Goal: Information Seeking & Learning: Find contact information

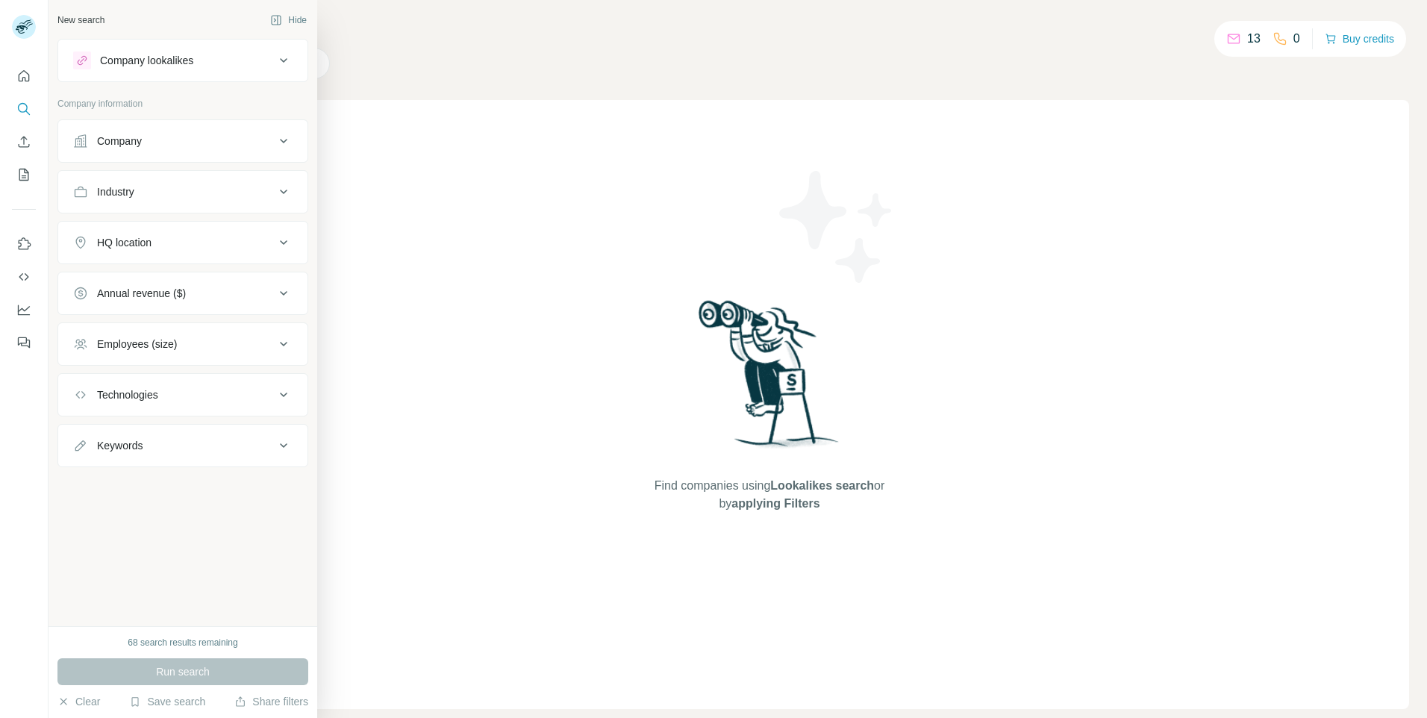
click at [135, 140] on div "Company" at bounding box center [119, 141] width 45 height 15
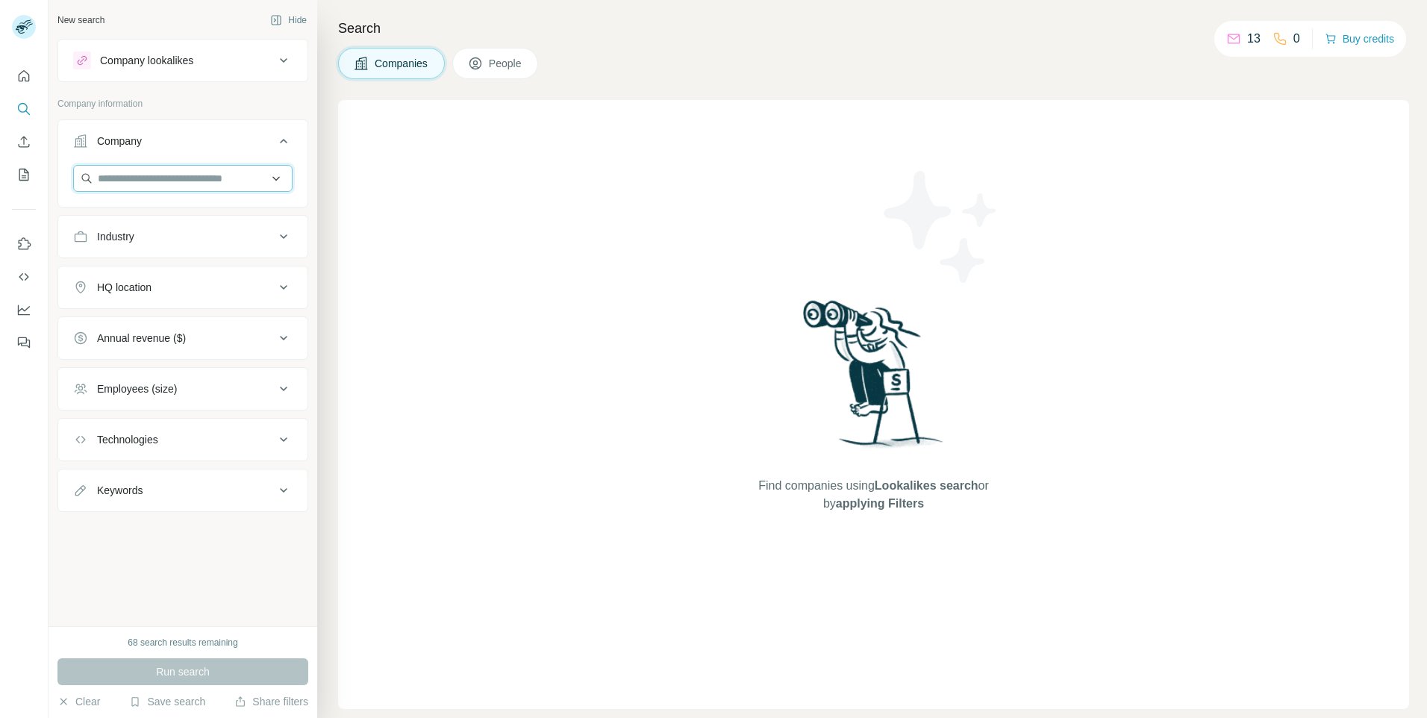
click at [128, 179] on input "text" at bounding box center [182, 178] width 219 height 27
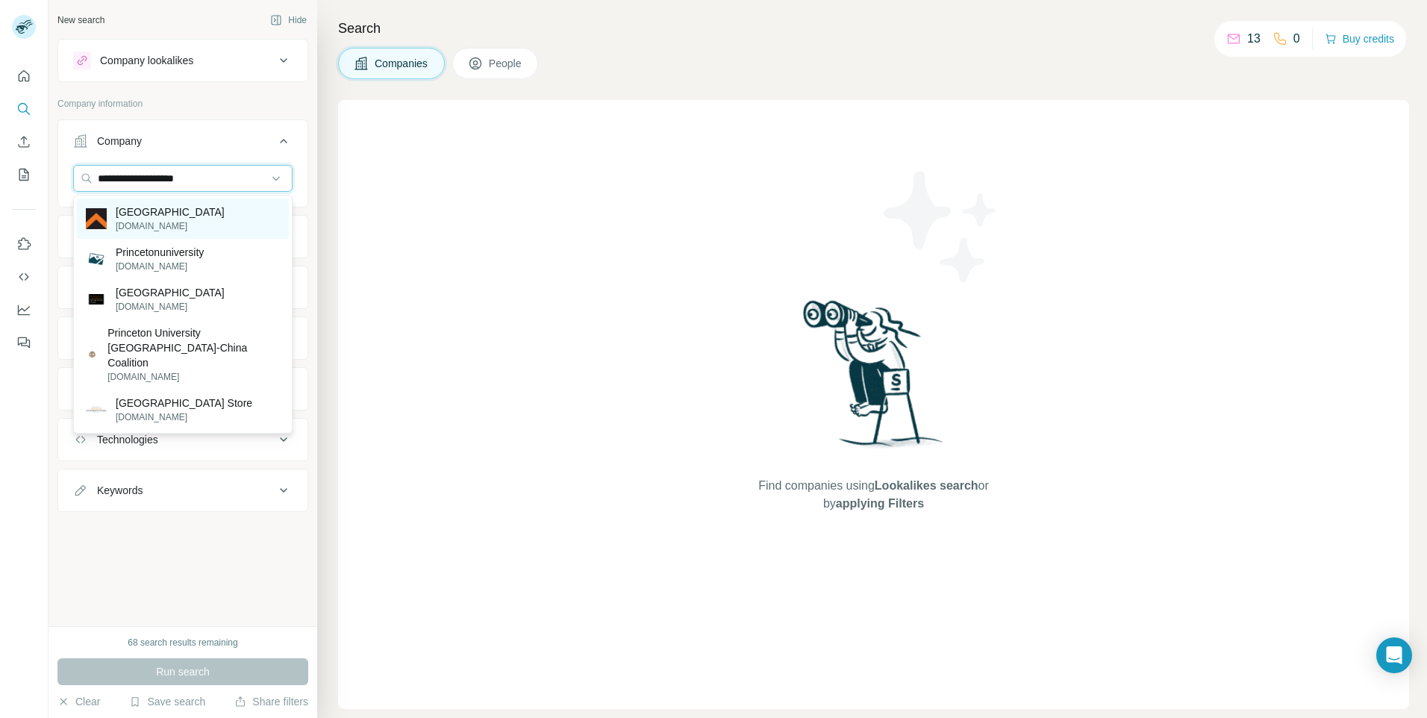
type input "**********"
click at [136, 211] on p "[GEOGRAPHIC_DATA]" at bounding box center [170, 211] width 109 height 15
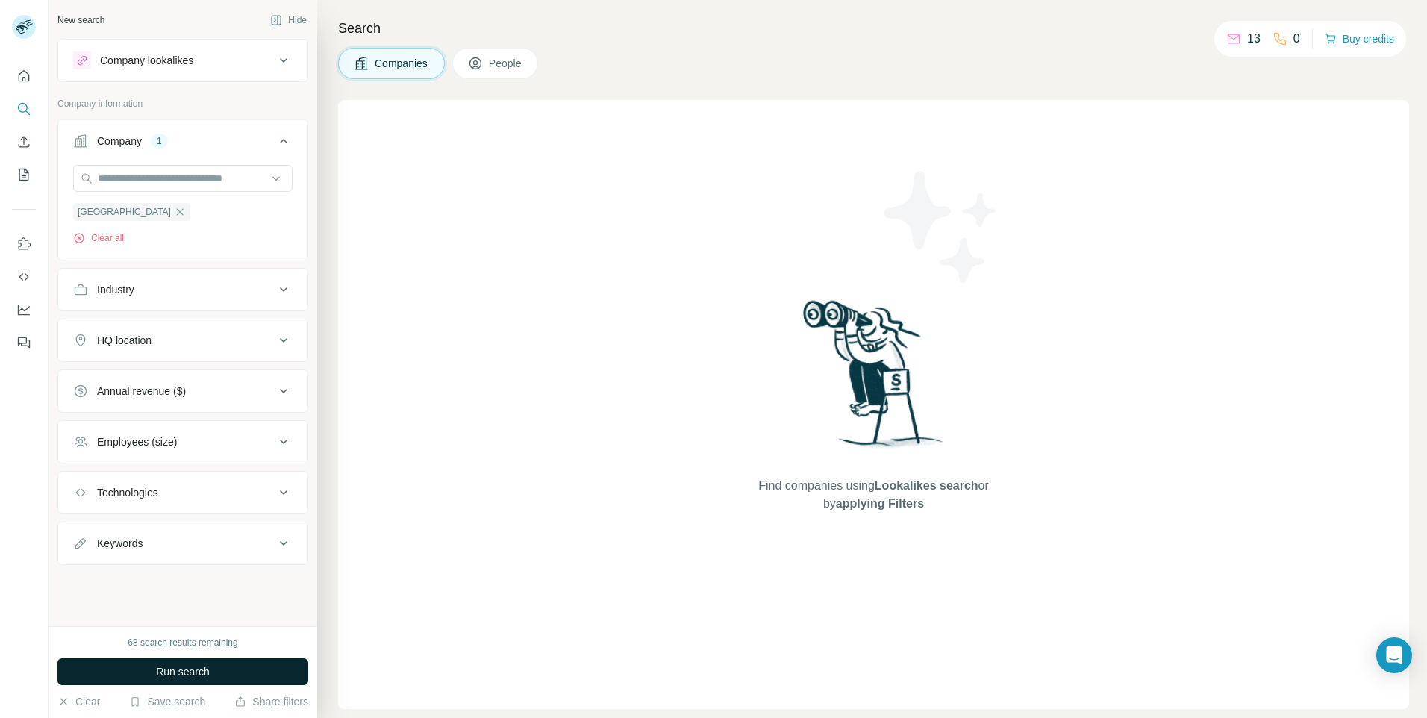
click at [175, 675] on span "Run search" at bounding box center [183, 671] width 54 height 15
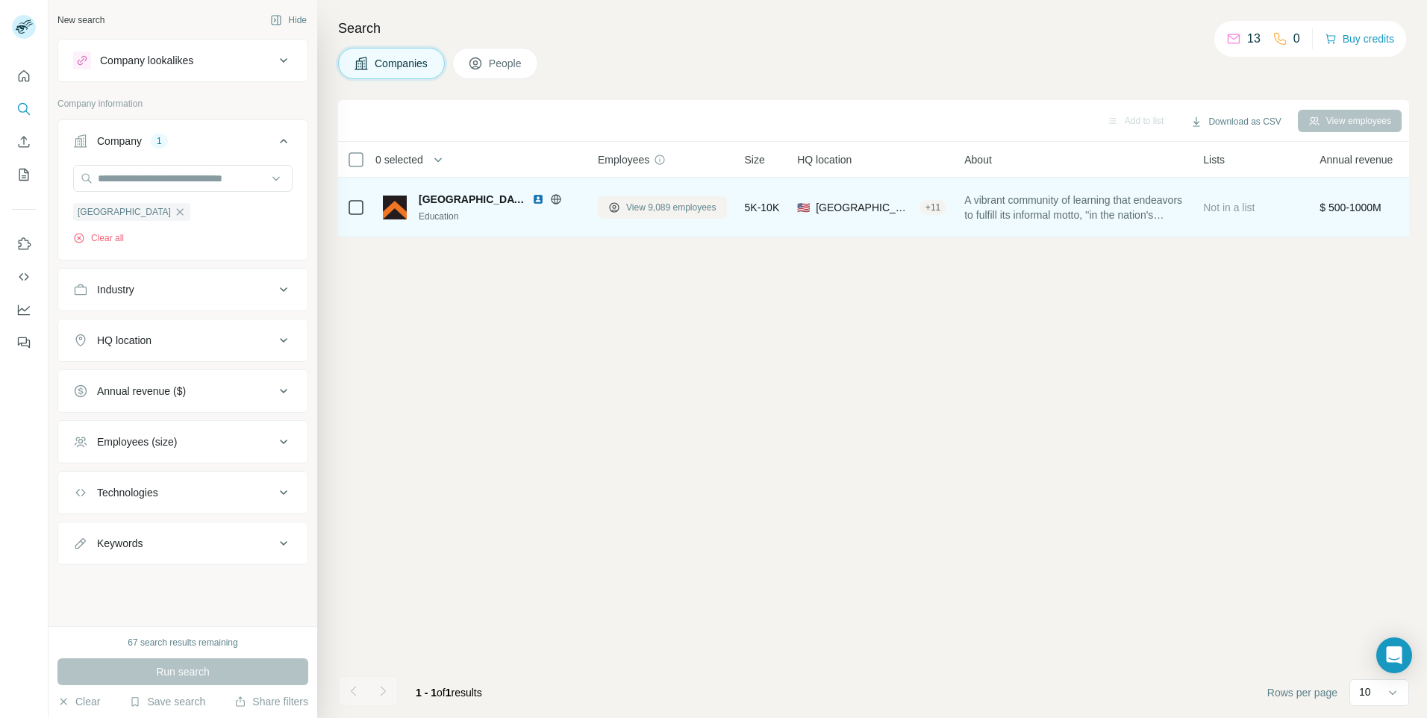
click at [672, 206] on span "View 9,089 employees" at bounding box center [671, 207] width 90 height 13
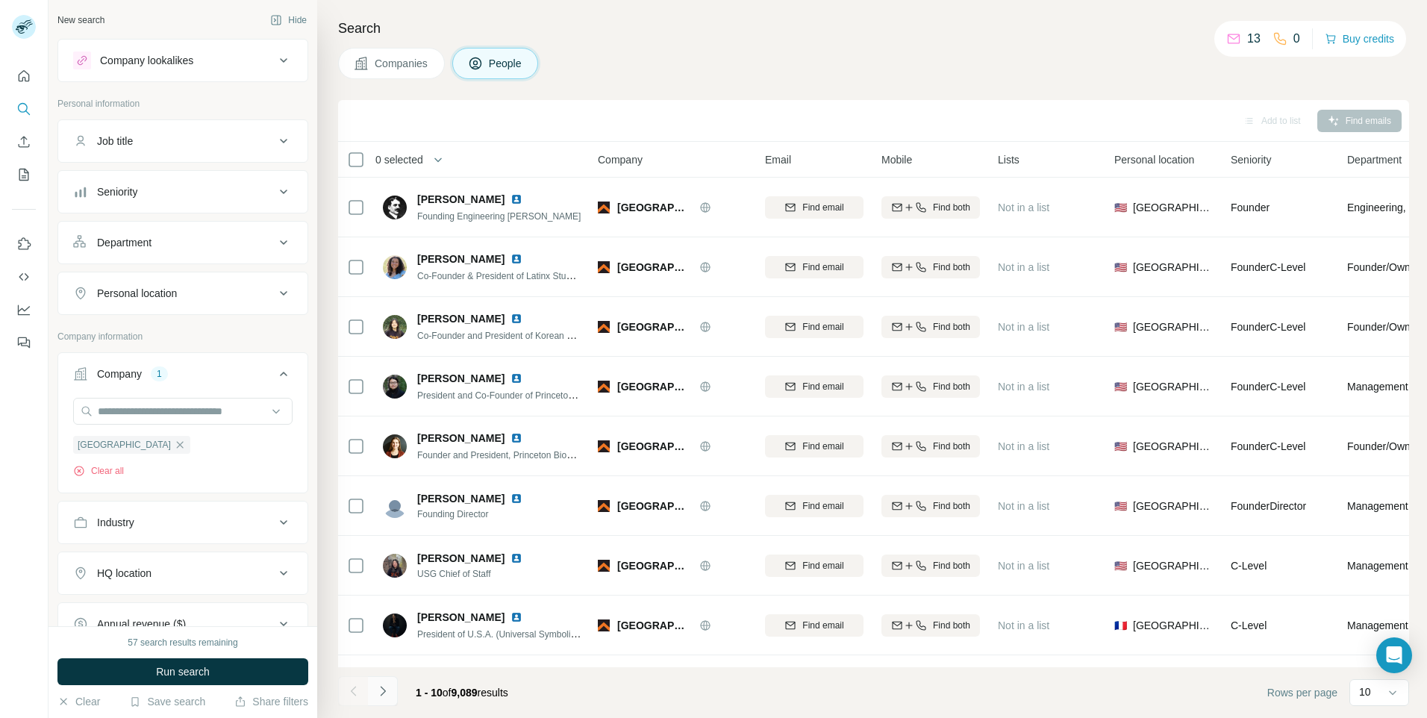
click at [379, 695] on icon "Navigate to next page" at bounding box center [382, 690] width 15 height 15
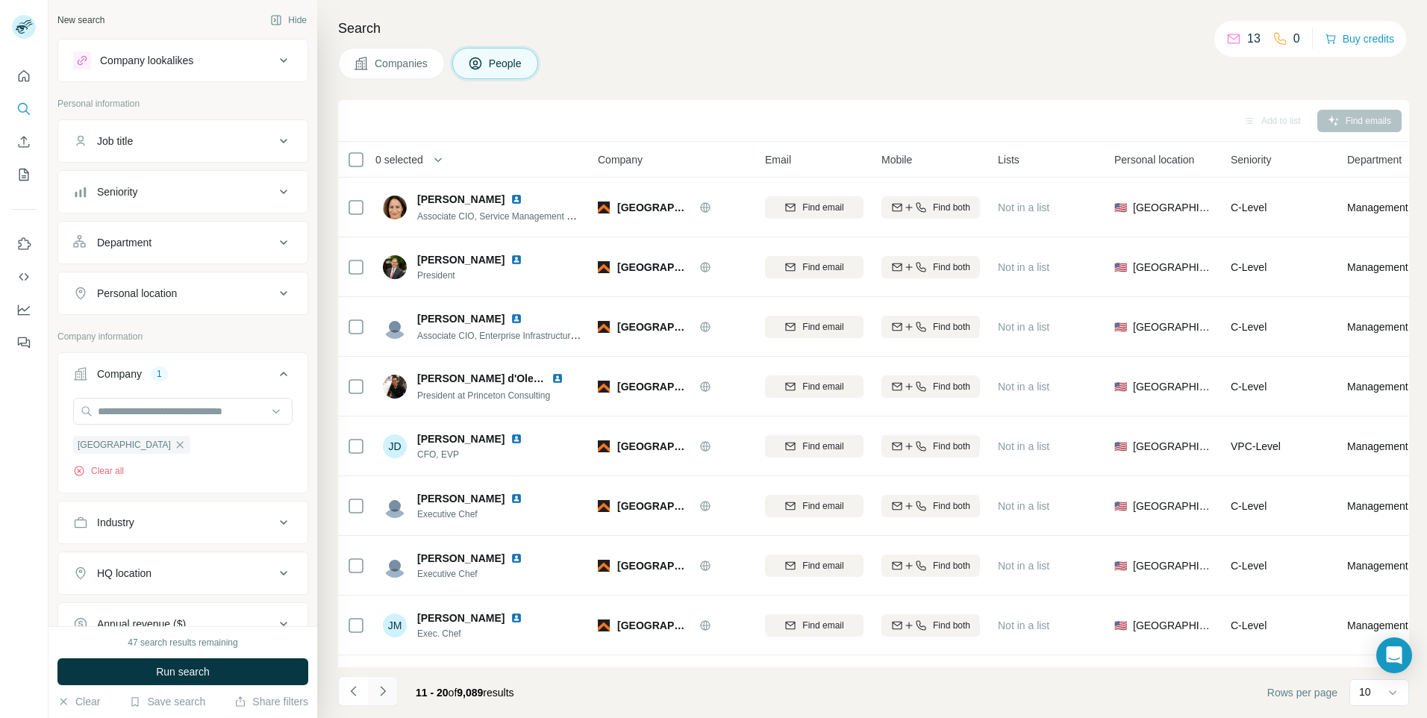
click at [386, 681] on button "Navigate to next page" at bounding box center [383, 691] width 30 height 30
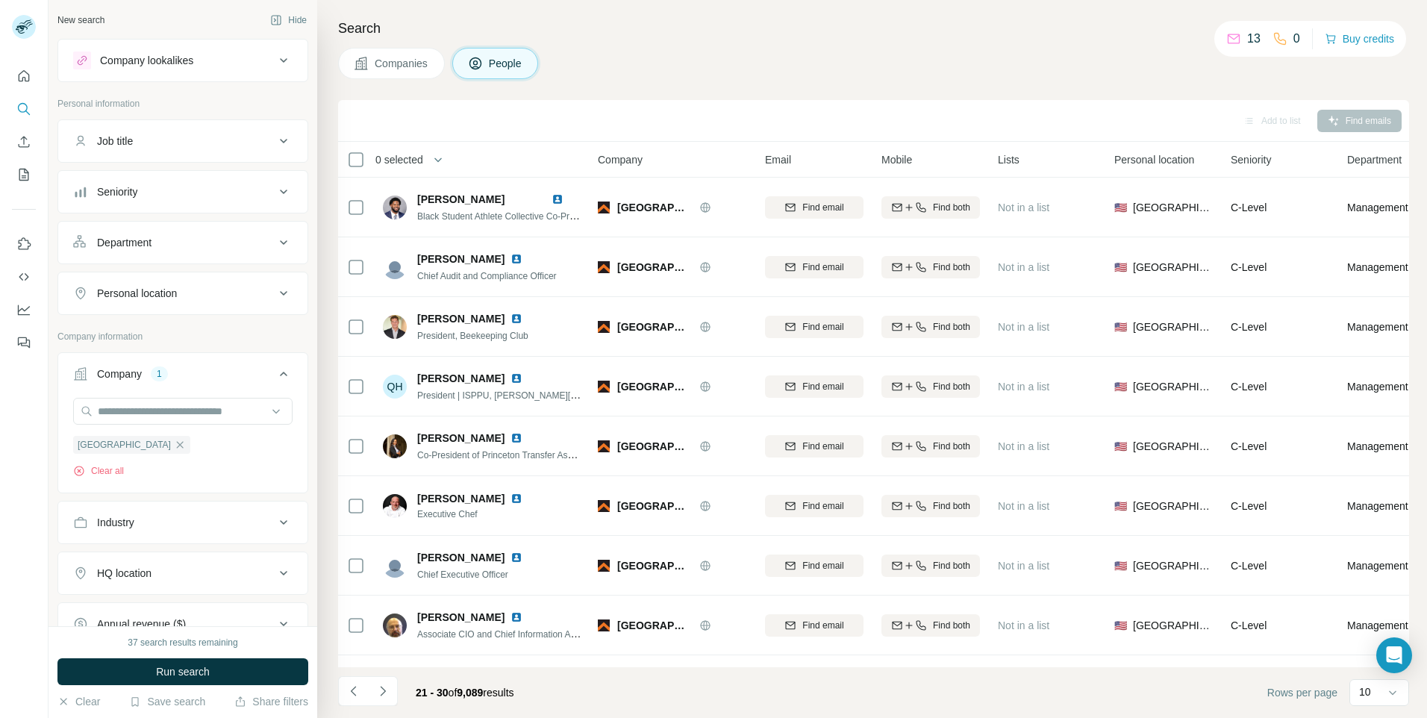
click at [209, 150] on button "Job title" at bounding box center [182, 141] width 249 height 36
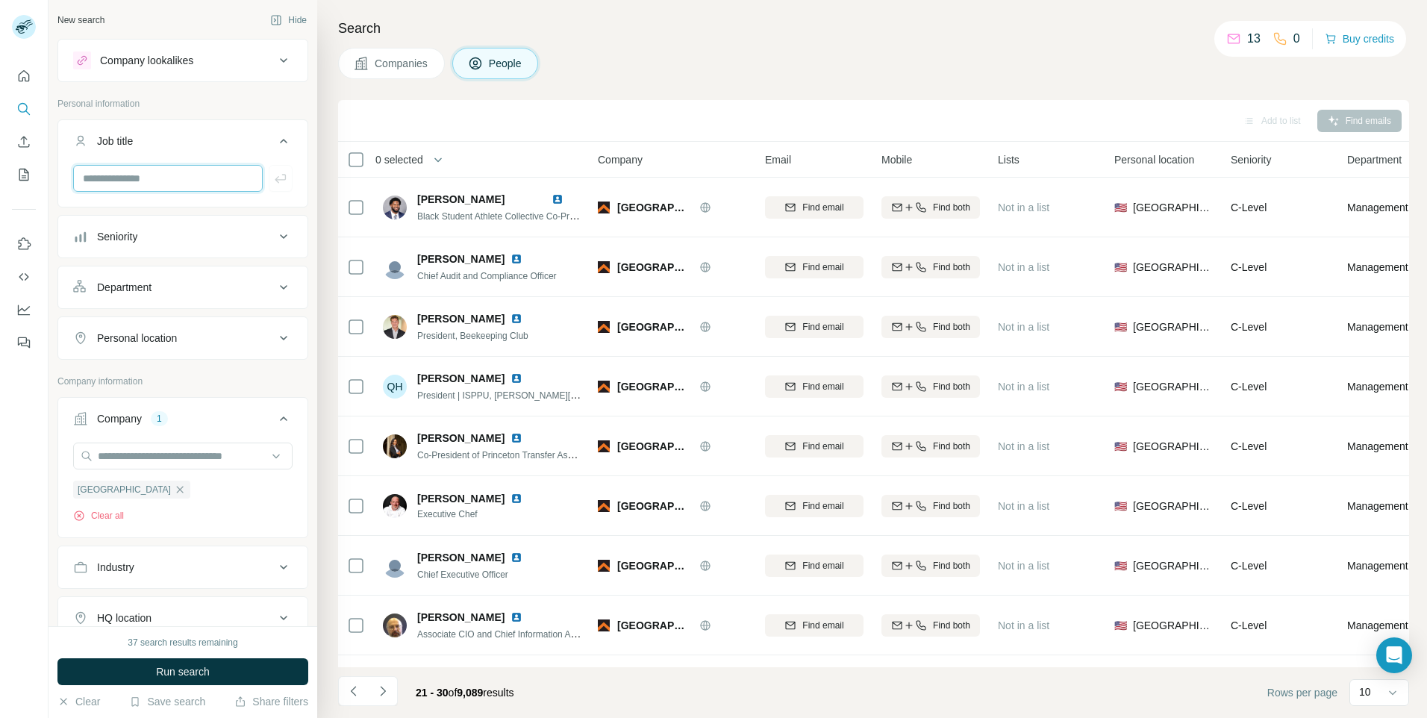
click at [175, 191] on input "text" at bounding box center [168, 178] width 190 height 27
type input "**********"
click at [273, 182] on icon "button" at bounding box center [280, 178] width 15 height 15
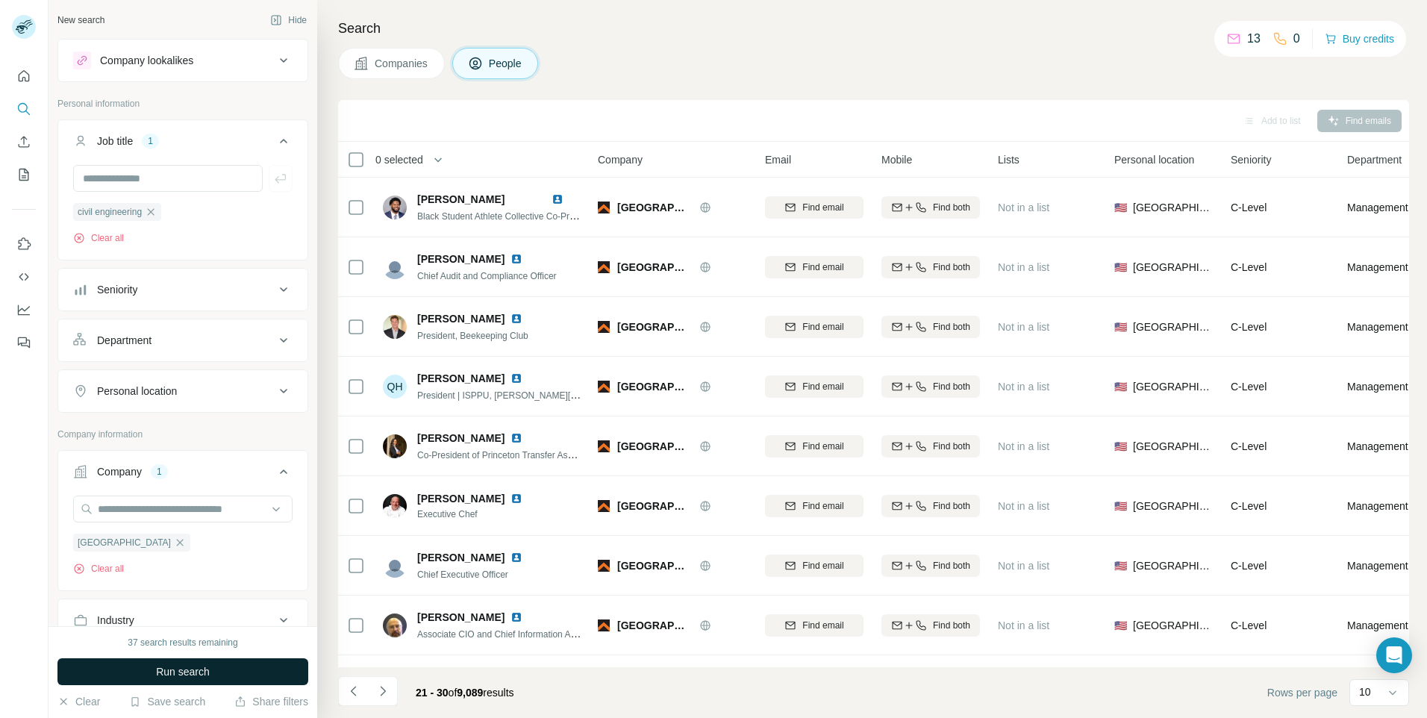
click at [172, 681] on button "Run search" at bounding box center [182, 671] width 251 height 27
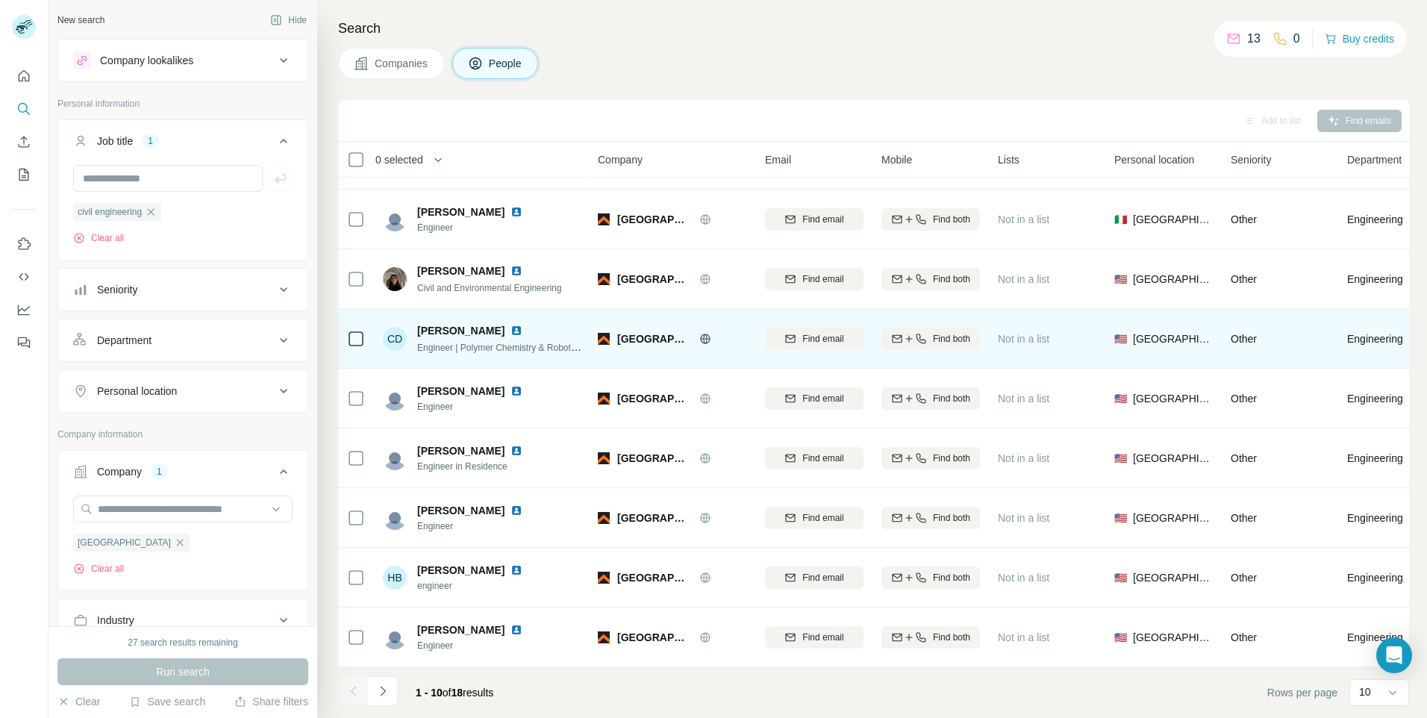
scroll to position [115, 0]
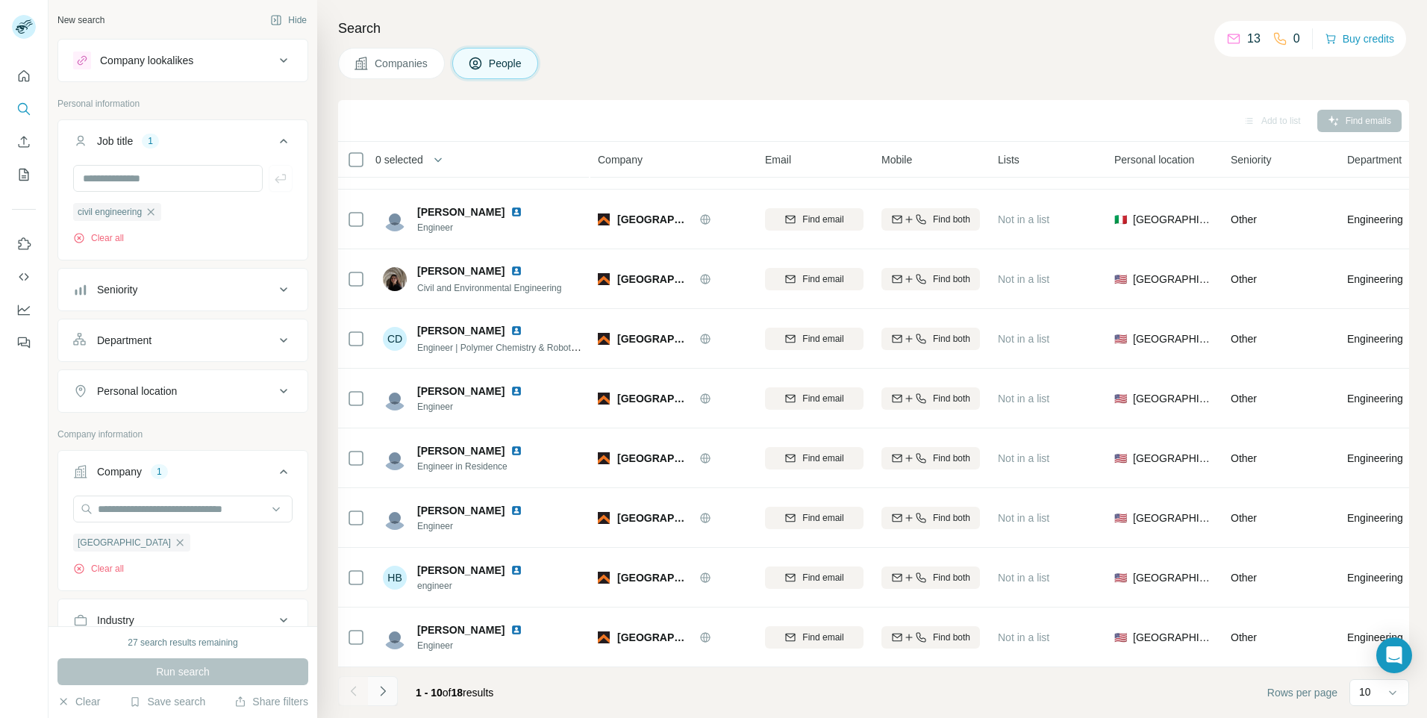
click at [381, 692] on icon "Navigate to next page" at bounding box center [382, 690] width 15 height 15
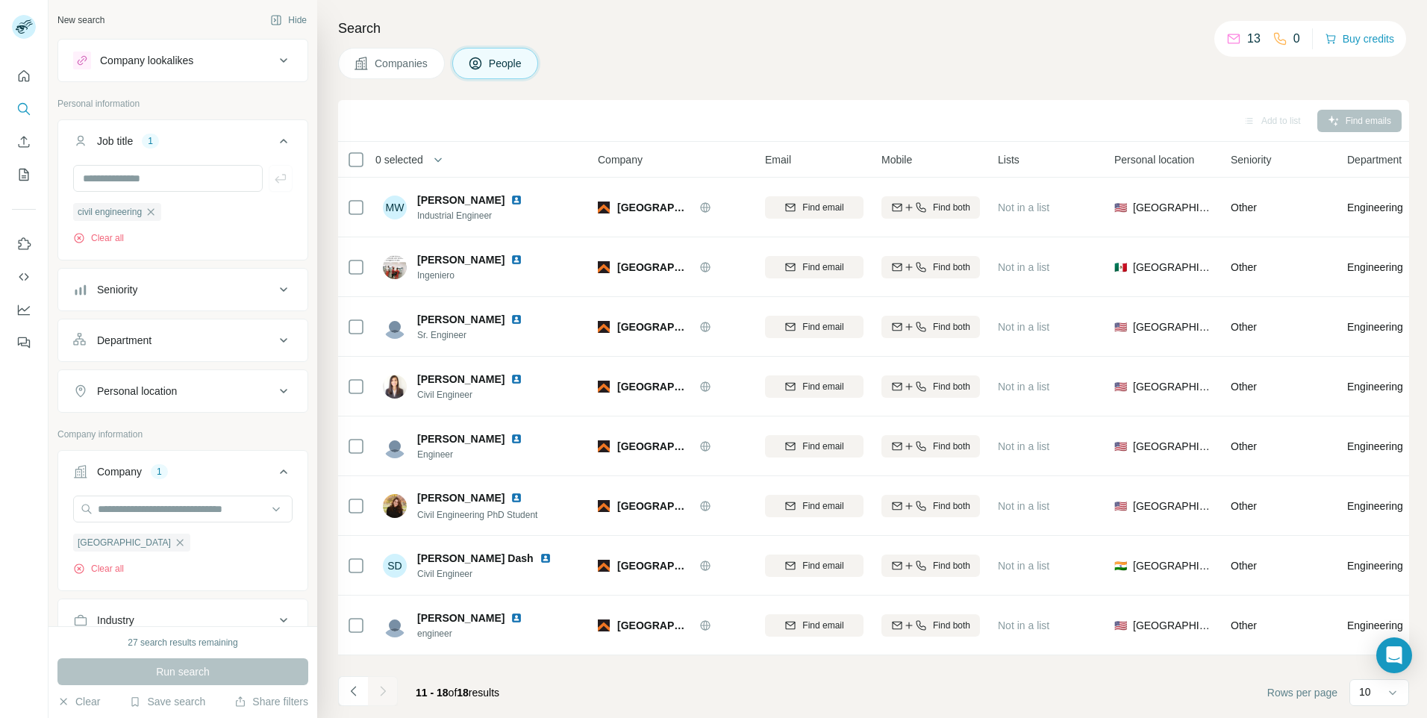
scroll to position [0, 0]
click at [359, 691] on icon "Navigate to previous page" at bounding box center [353, 690] width 15 height 15
click at [150, 179] on input "text" at bounding box center [168, 178] width 190 height 27
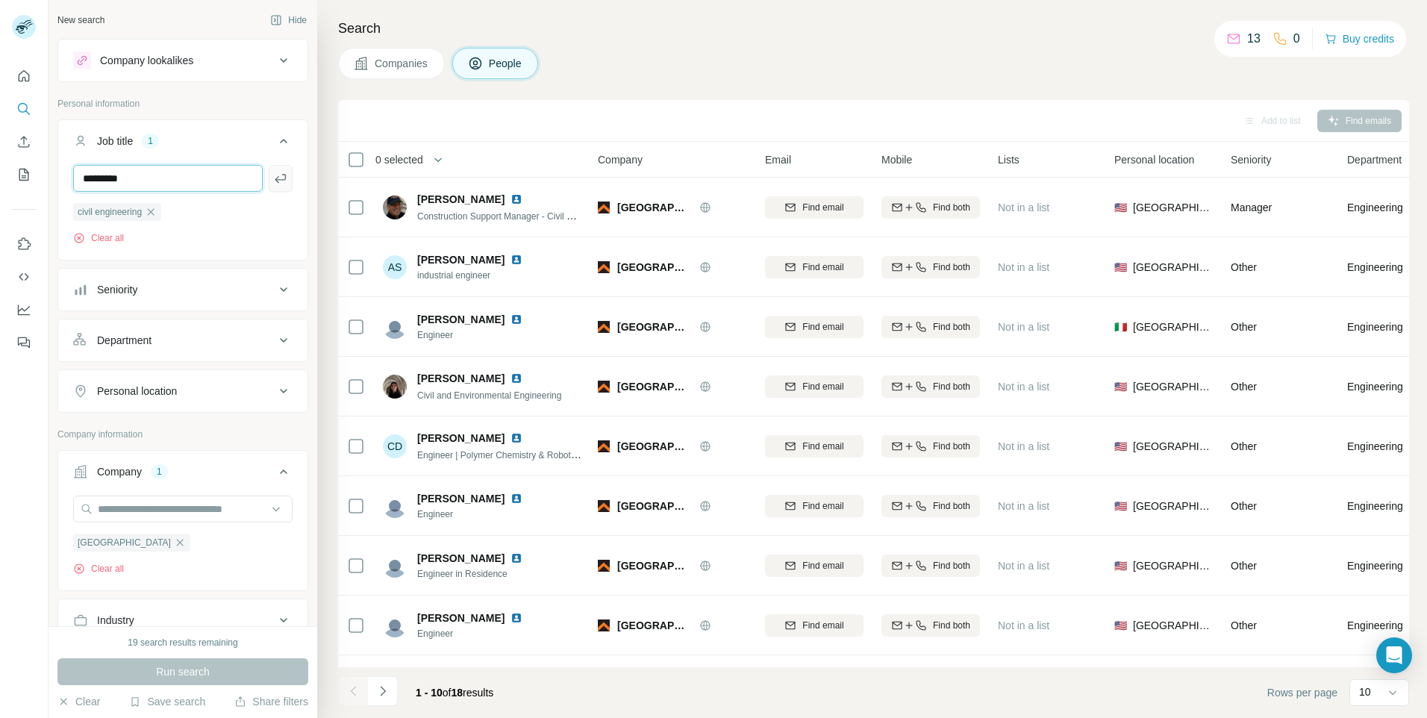
type input "*********"
click at [276, 187] on button "button" at bounding box center [281, 178] width 24 height 27
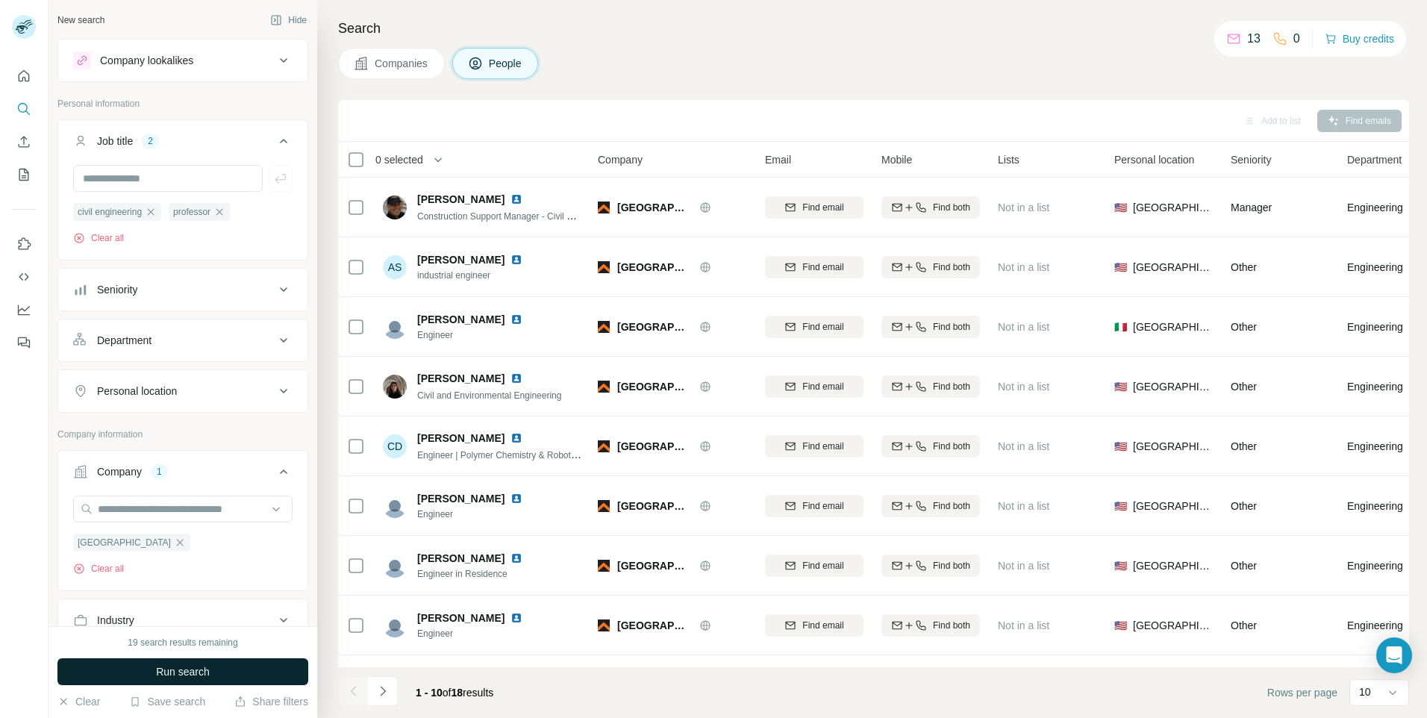
click at [185, 666] on span "Run search" at bounding box center [183, 671] width 54 height 15
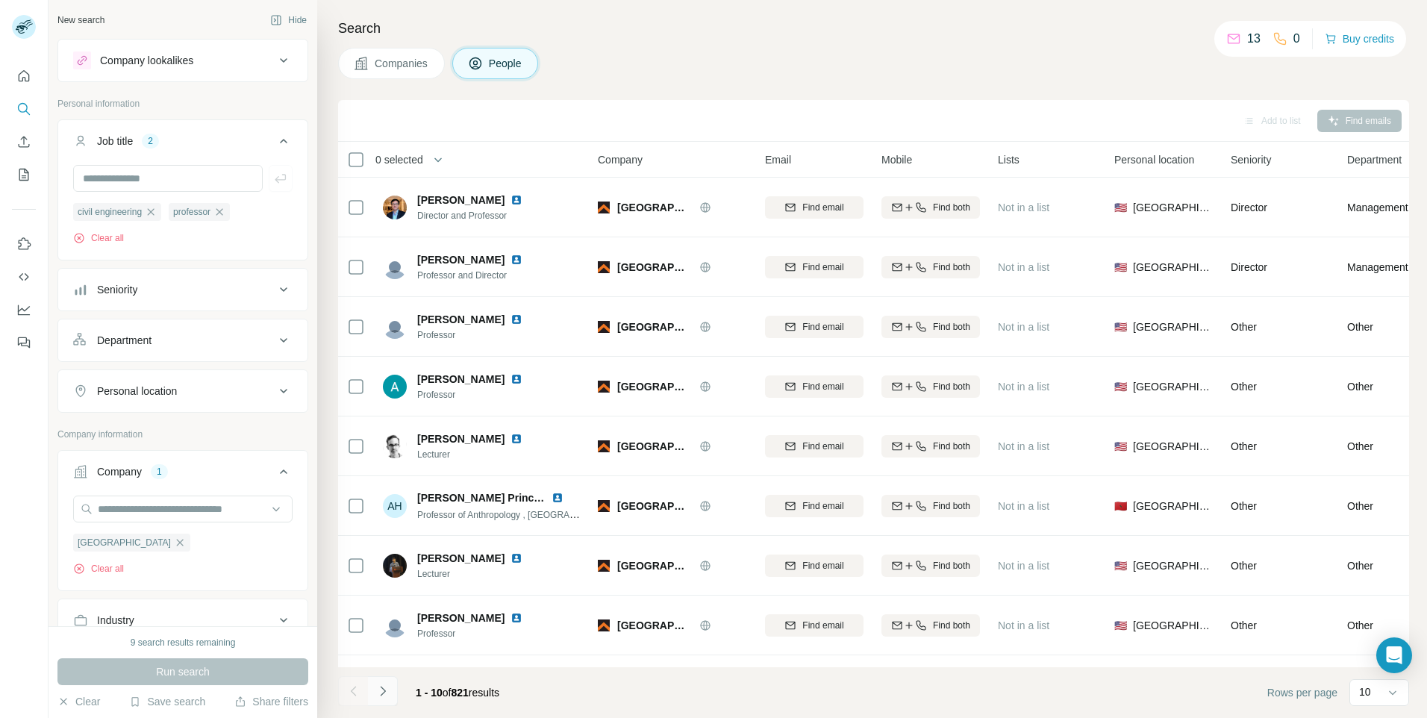
click at [392, 699] on button "Navigate to next page" at bounding box center [383, 691] width 30 height 30
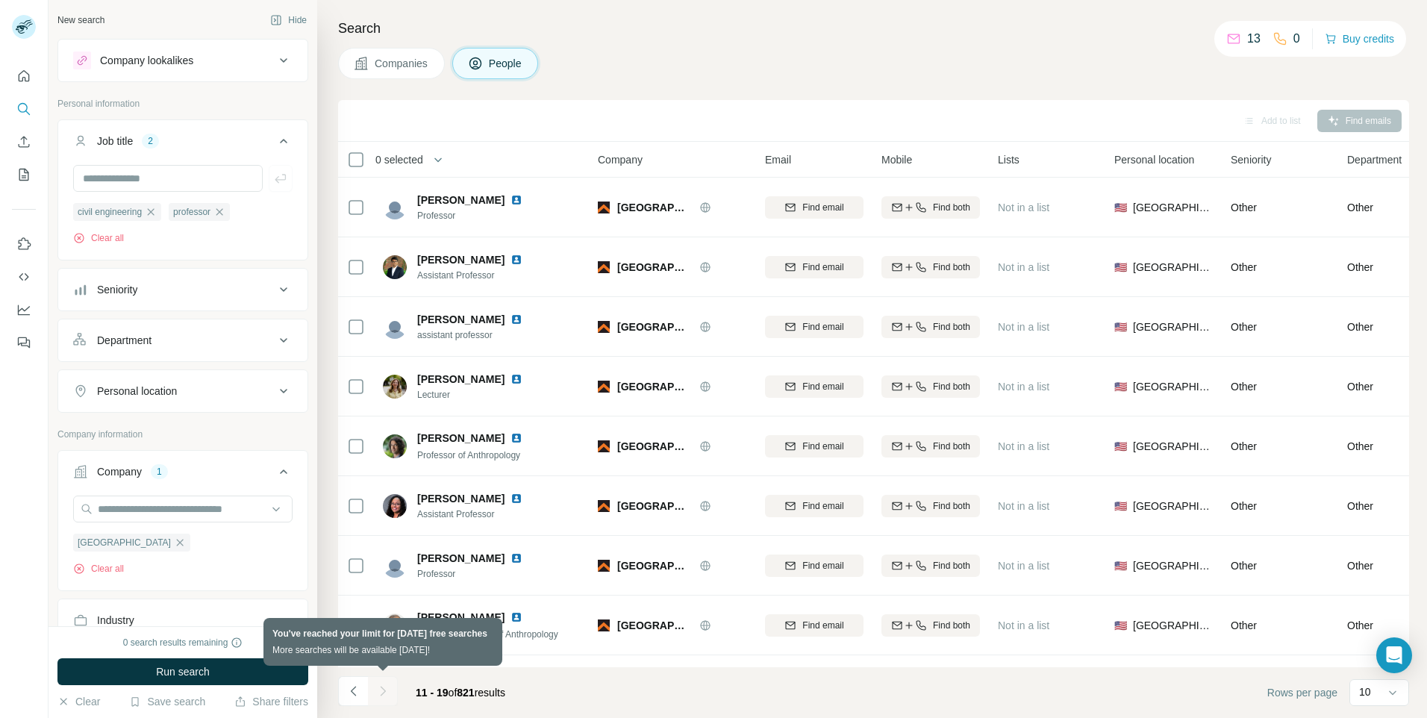
click at [392, 699] on div at bounding box center [383, 691] width 30 height 30
click at [354, 692] on icon "Navigate to previous page" at bounding box center [353, 690] width 15 height 15
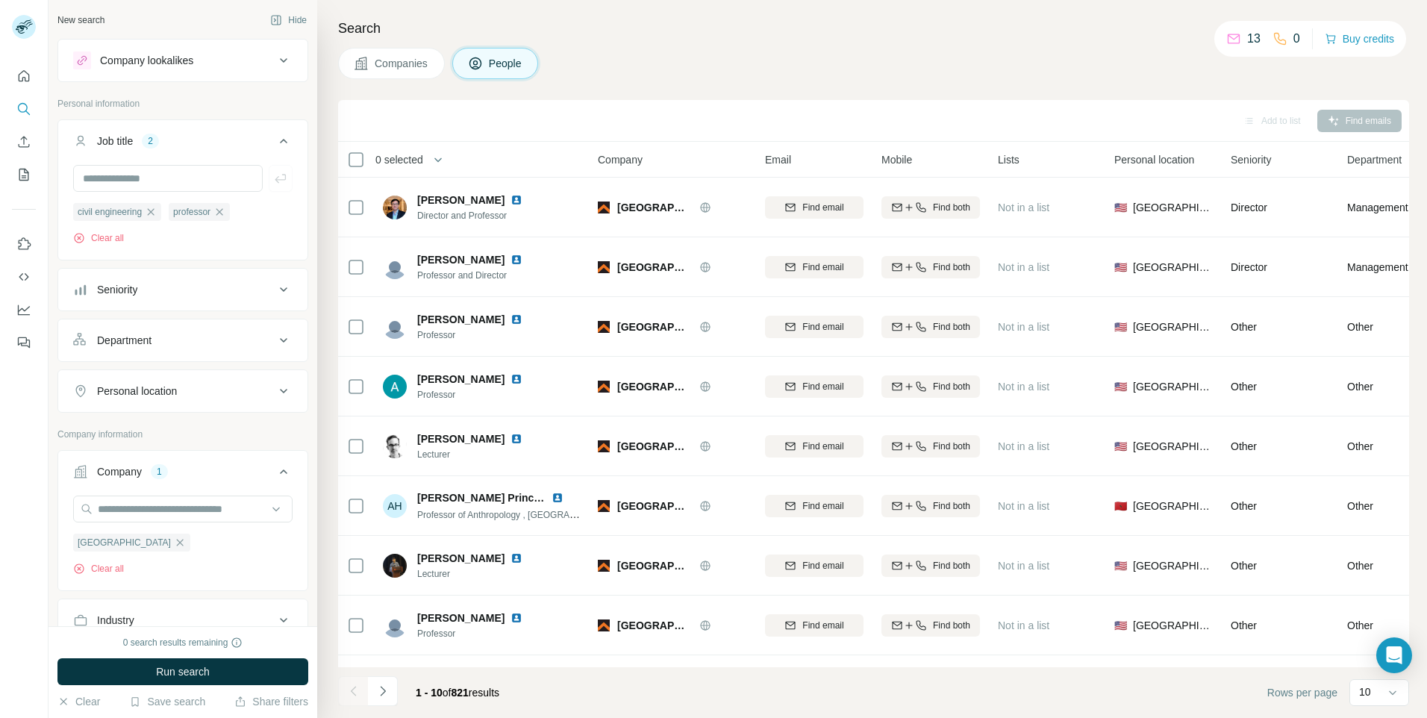
click at [354, 692] on div at bounding box center [353, 691] width 30 height 30
click at [151, 181] on input "text" at bounding box center [168, 178] width 190 height 27
type input "**********"
click at [273, 174] on icon "button" at bounding box center [280, 178] width 15 height 15
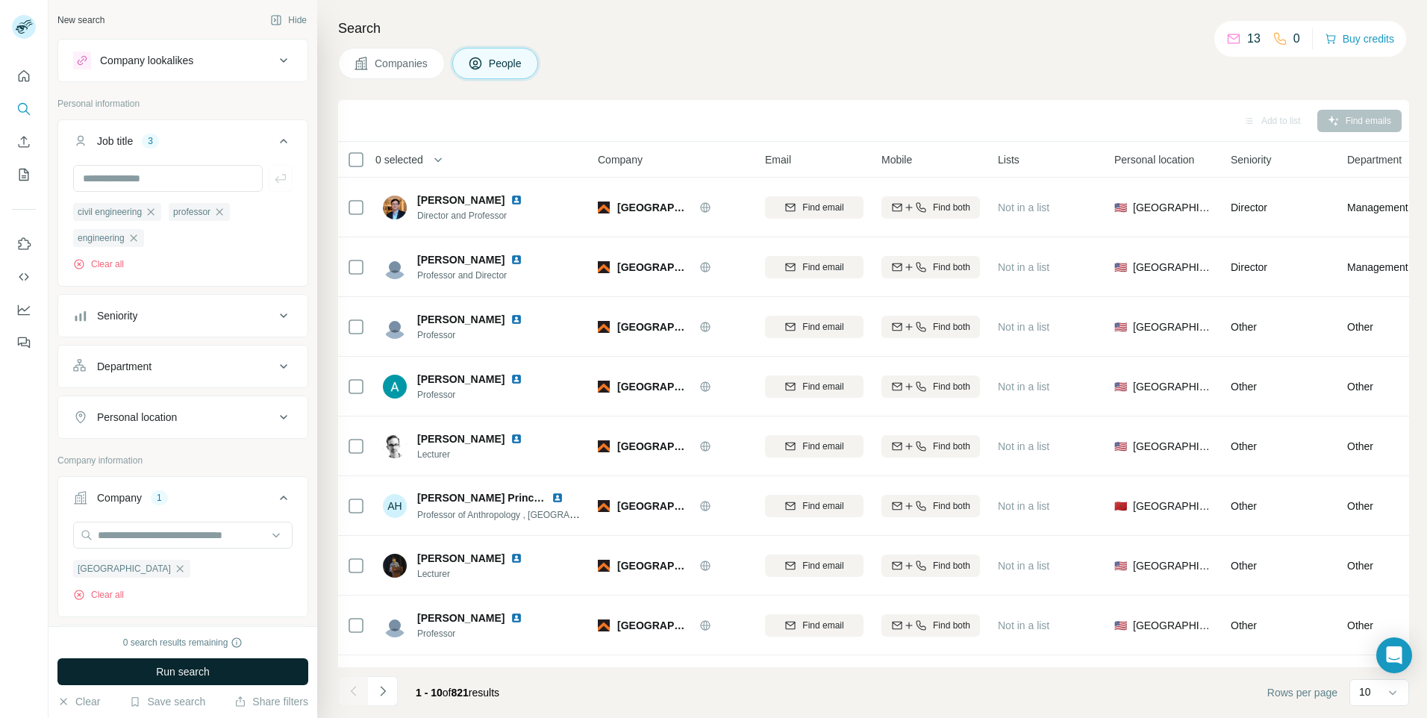
click at [203, 670] on span "Run search" at bounding box center [183, 671] width 54 height 15
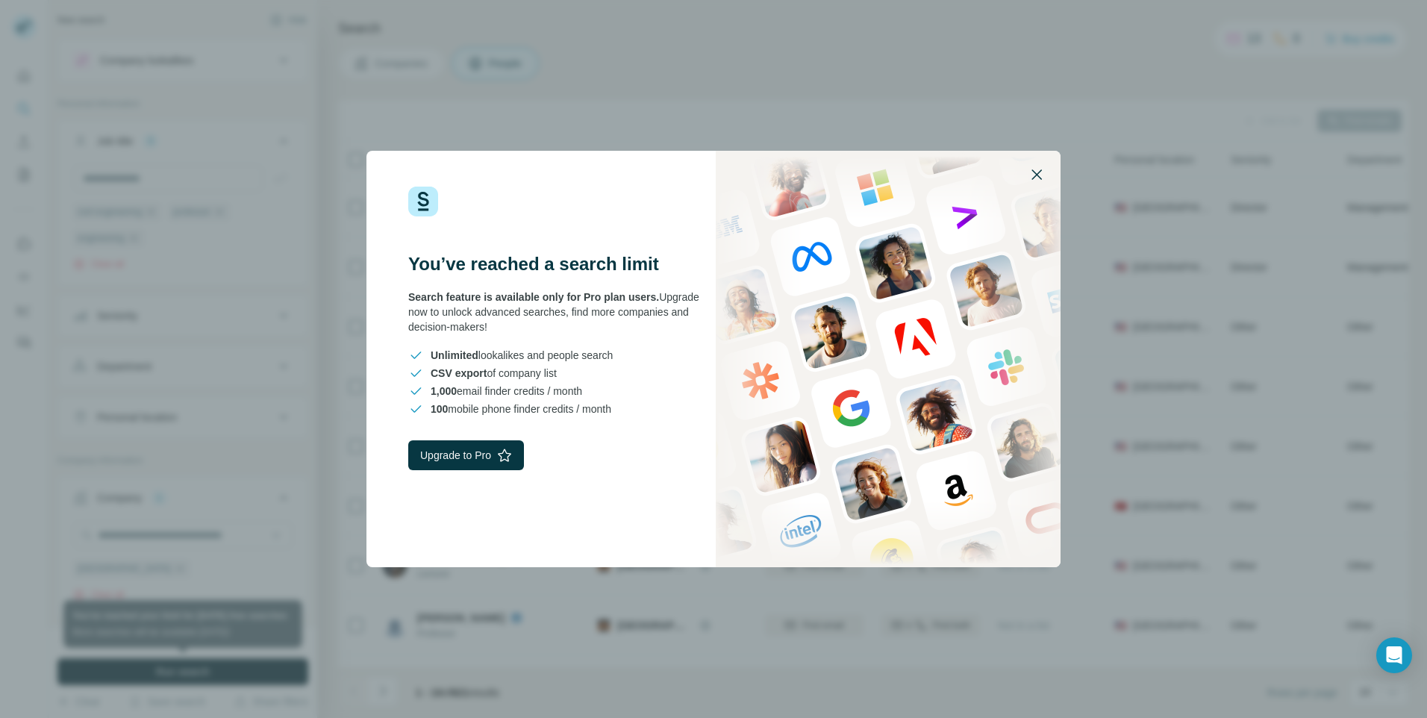
click at [1038, 173] on icon "button" at bounding box center [1036, 174] width 10 height 10
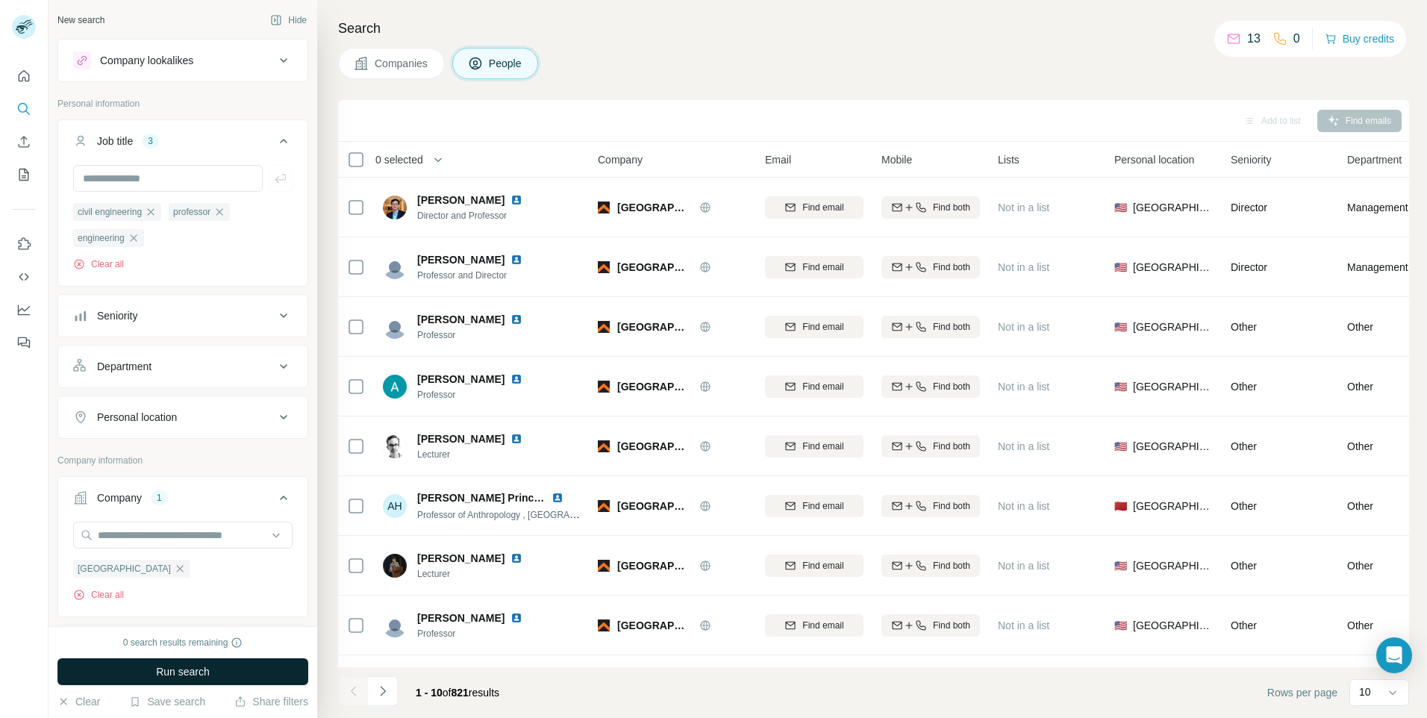
click at [213, 668] on button "Run search" at bounding box center [182, 671] width 251 height 27
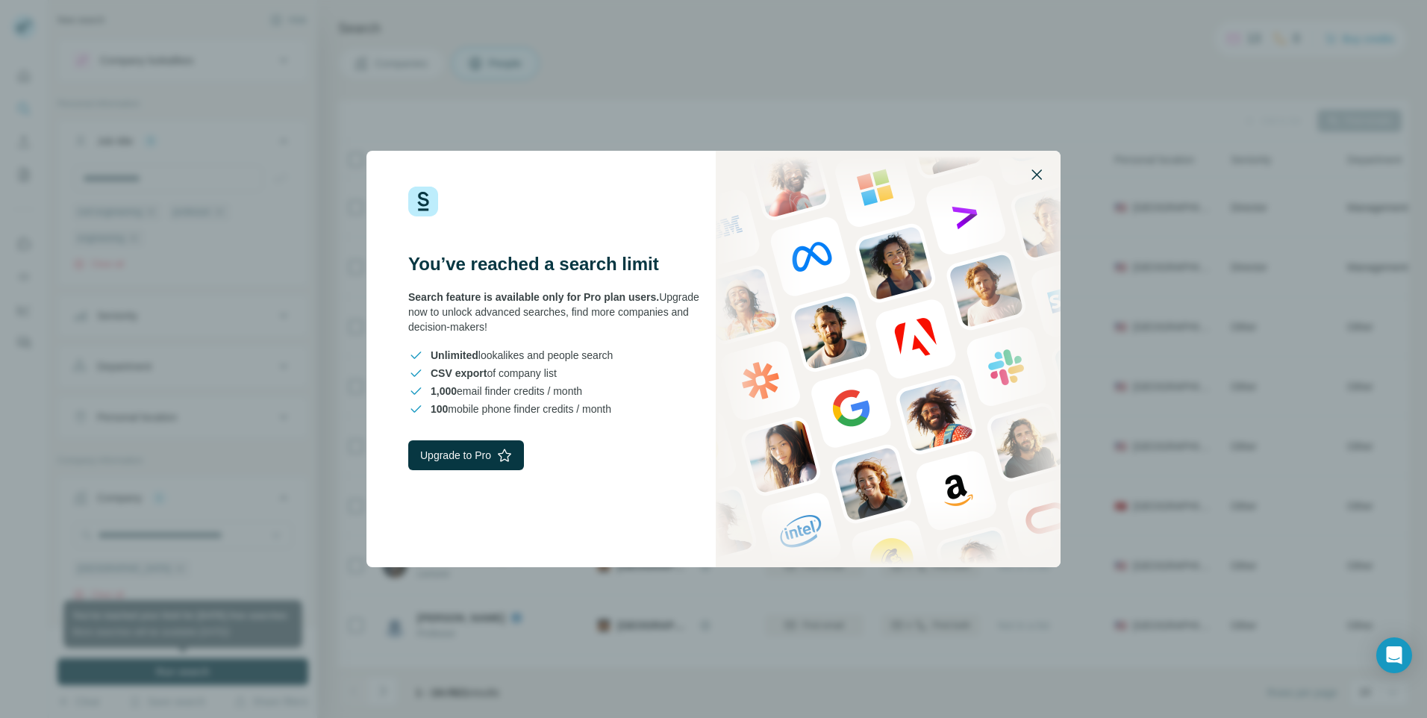
click at [1034, 172] on icon "button" at bounding box center [1036, 174] width 10 height 10
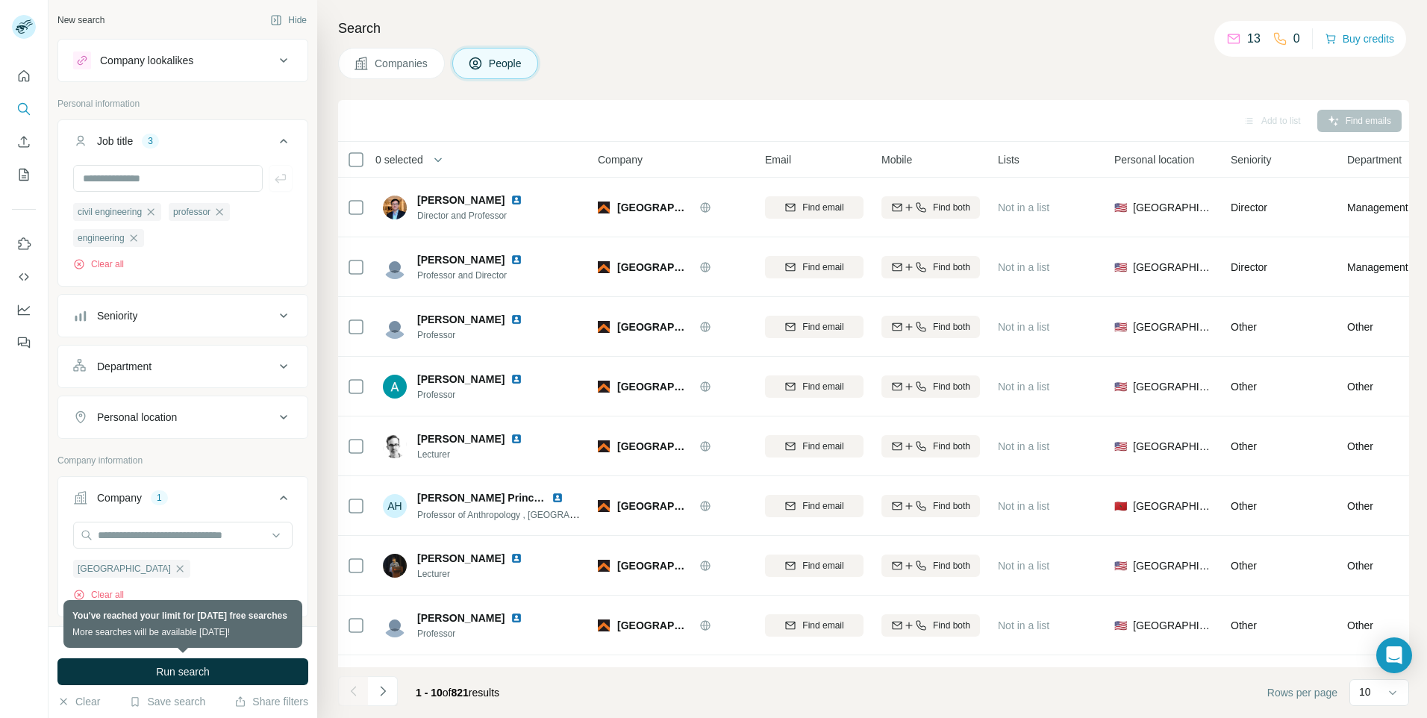
click at [513, 66] on span "People" at bounding box center [506, 63] width 34 height 15
